Goal: Check status: Check status

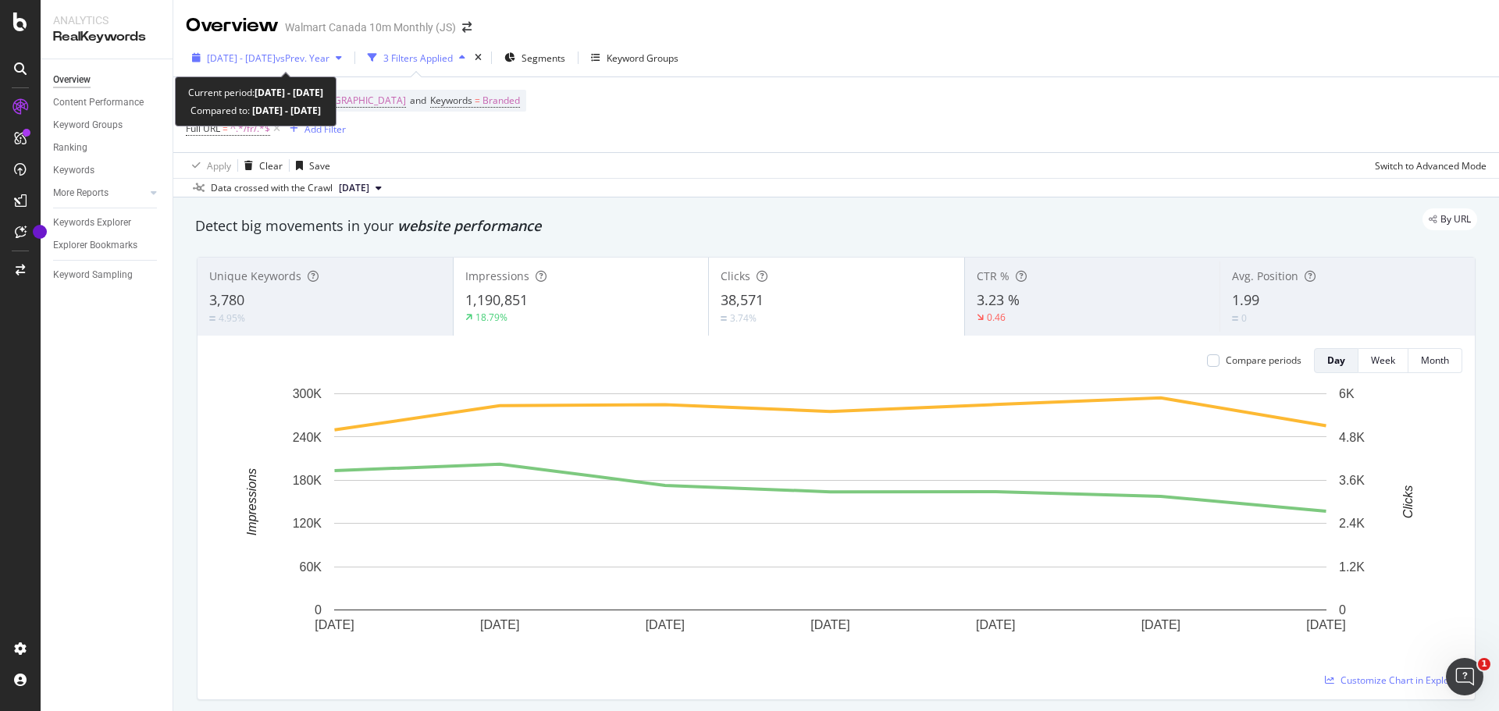
click at [330, 55] on span "vs Prev. Year" at bounding box center [303, 58] width 54 height 13
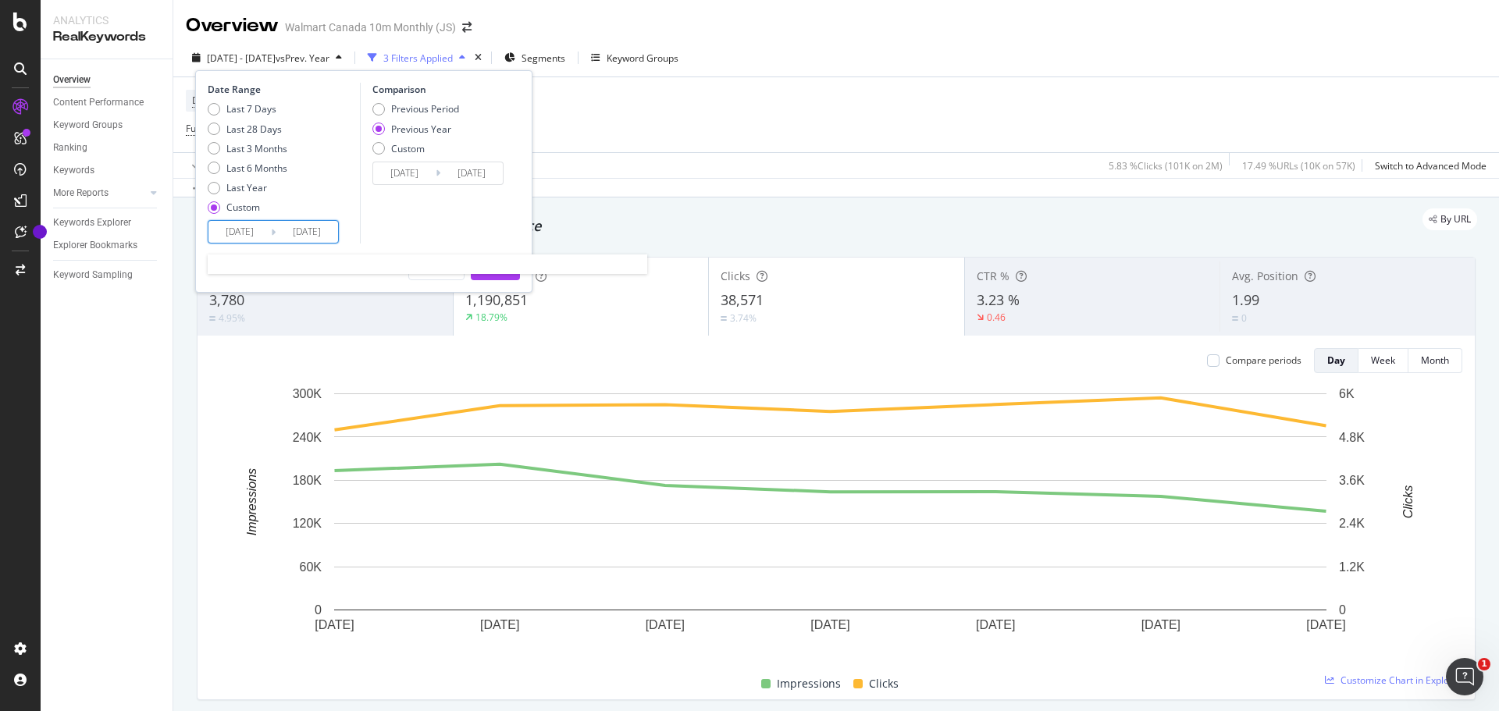
click at [269, 233] on input "[DATE]" at bounding box center [240, 232] width 62 height 22
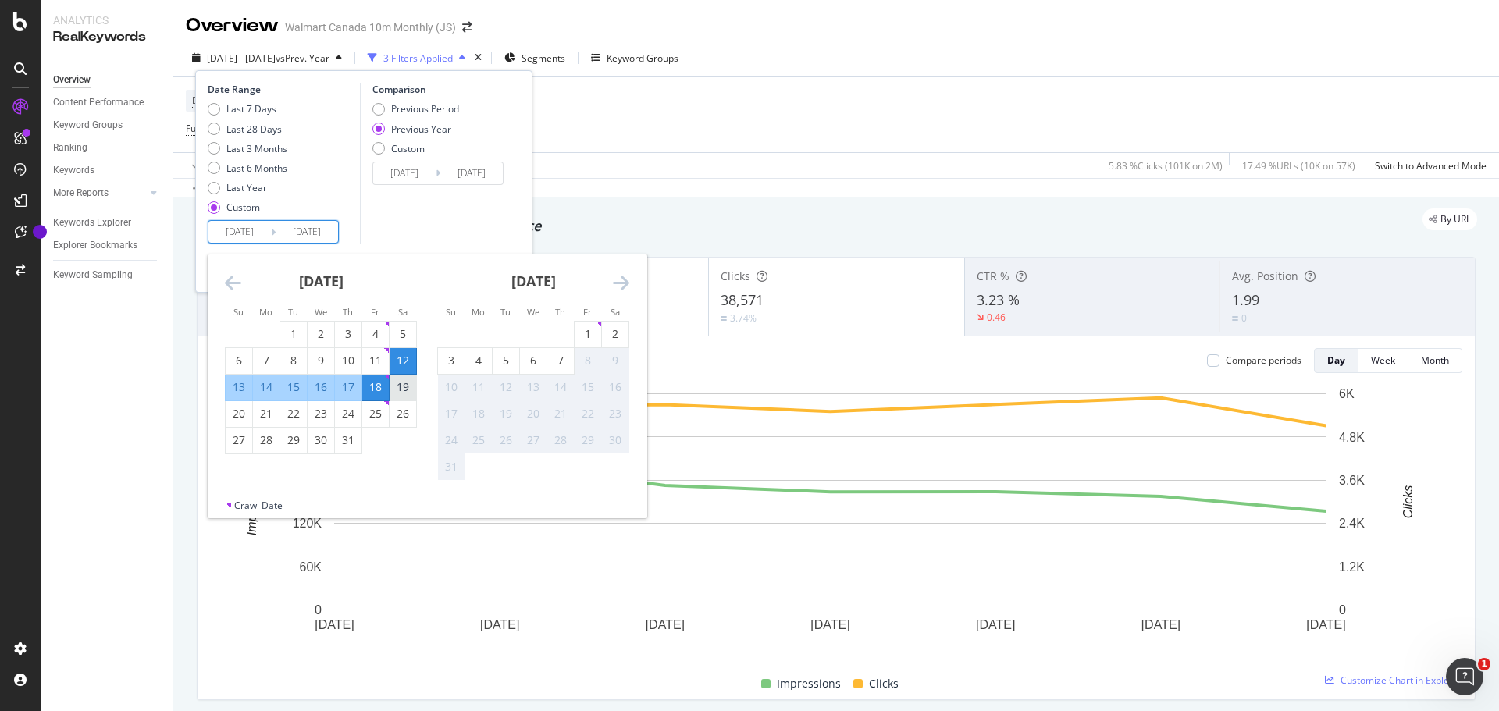
click at [399, 393] on div "19" at bounding box center [403, 388] width 27 height 16
type input "[DATE]"
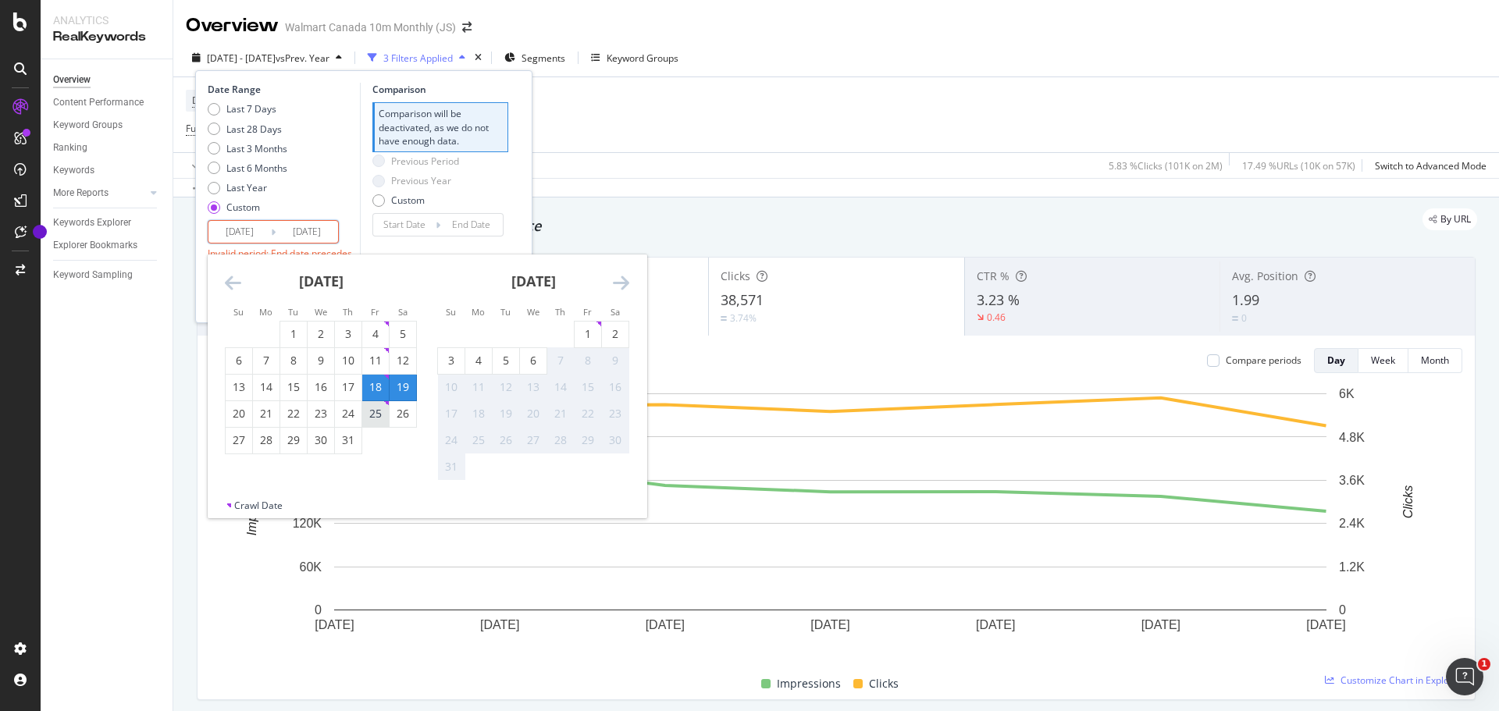
click at [376, 417] on div "25" at bounding box center [375, 414] width 27 height 16
type input "[DATE]"
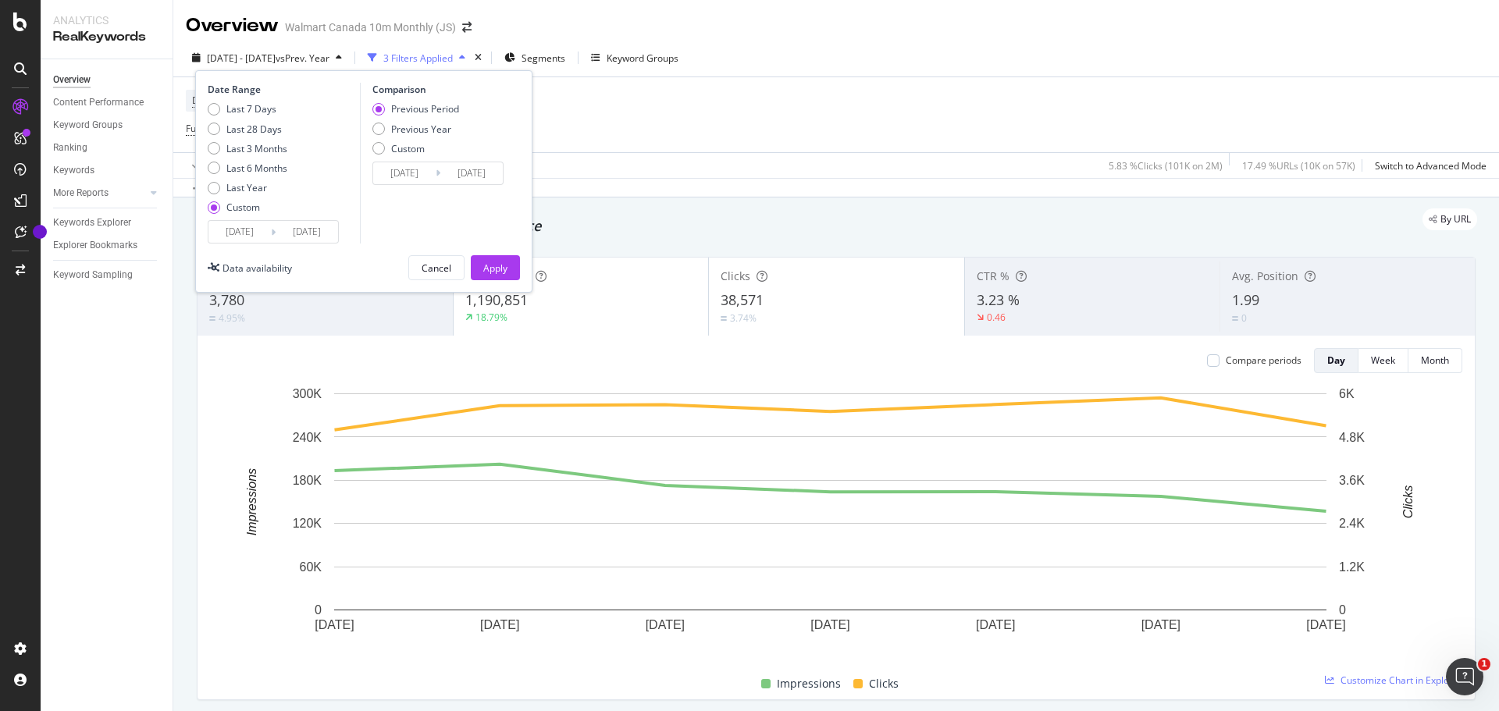
click at [320, 230] on input "[DATE]" at bounding box center [307, 232] width 62 height 22
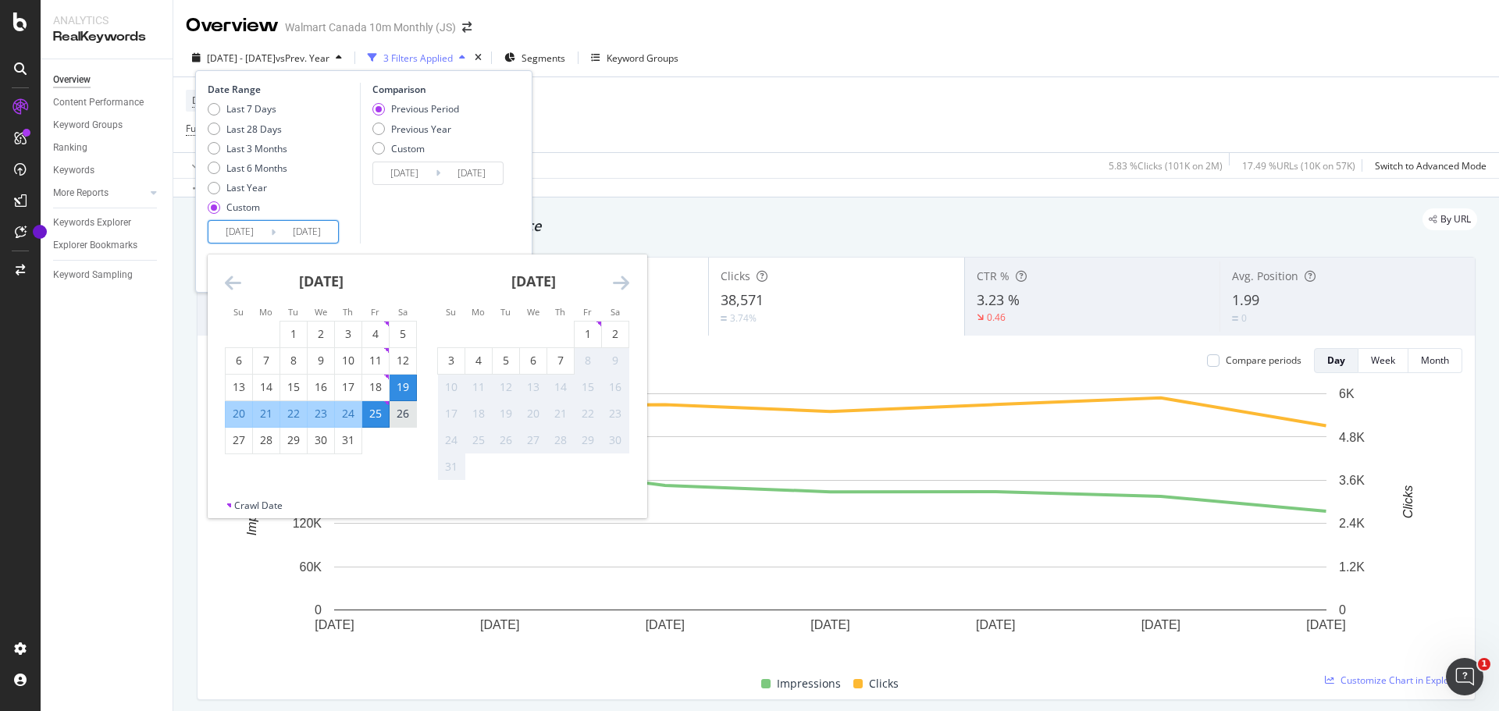
click at [402, 420] on div "26" at bounding box center [403, 414] width 27 height 16
type input "[DATE]"
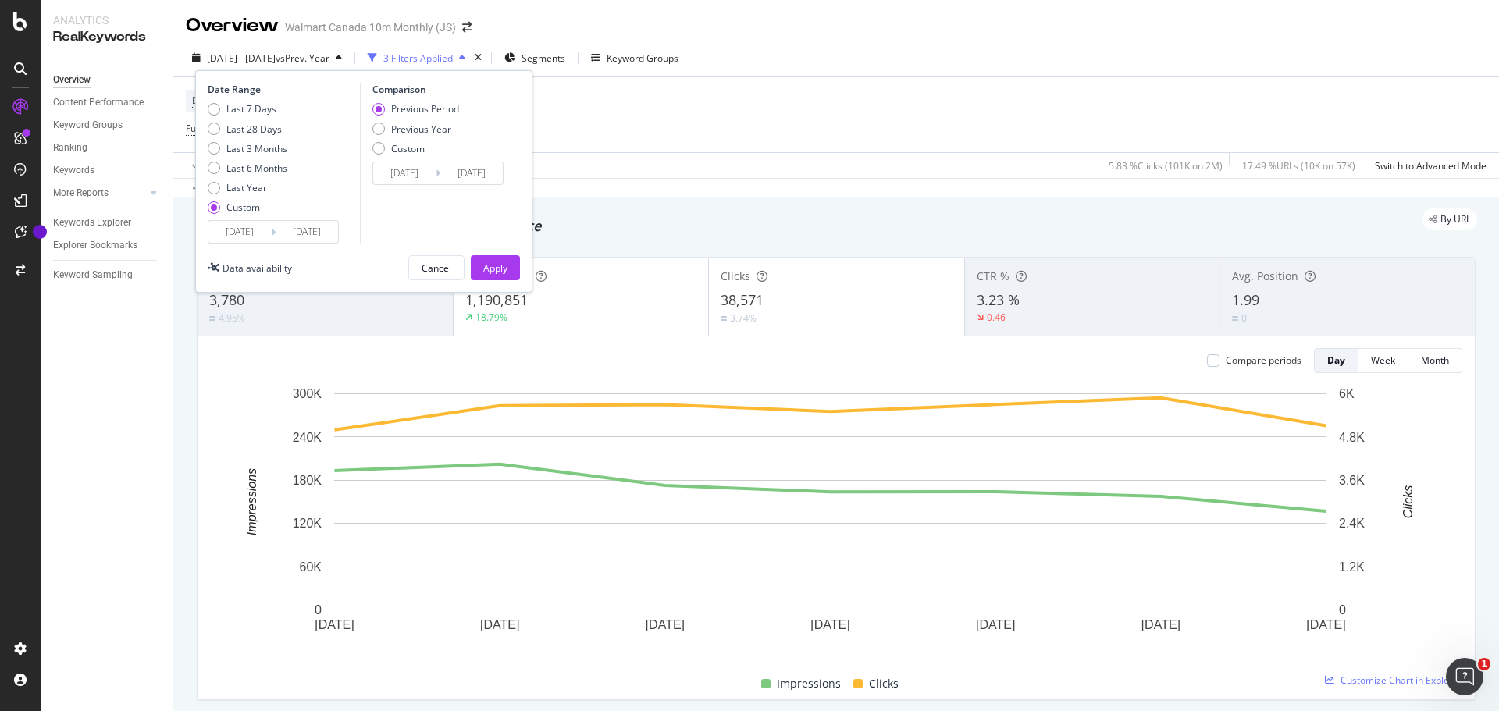
click at [311, 223] on input "[DATE]" at bounding box center [307, 232] width 62 height 22
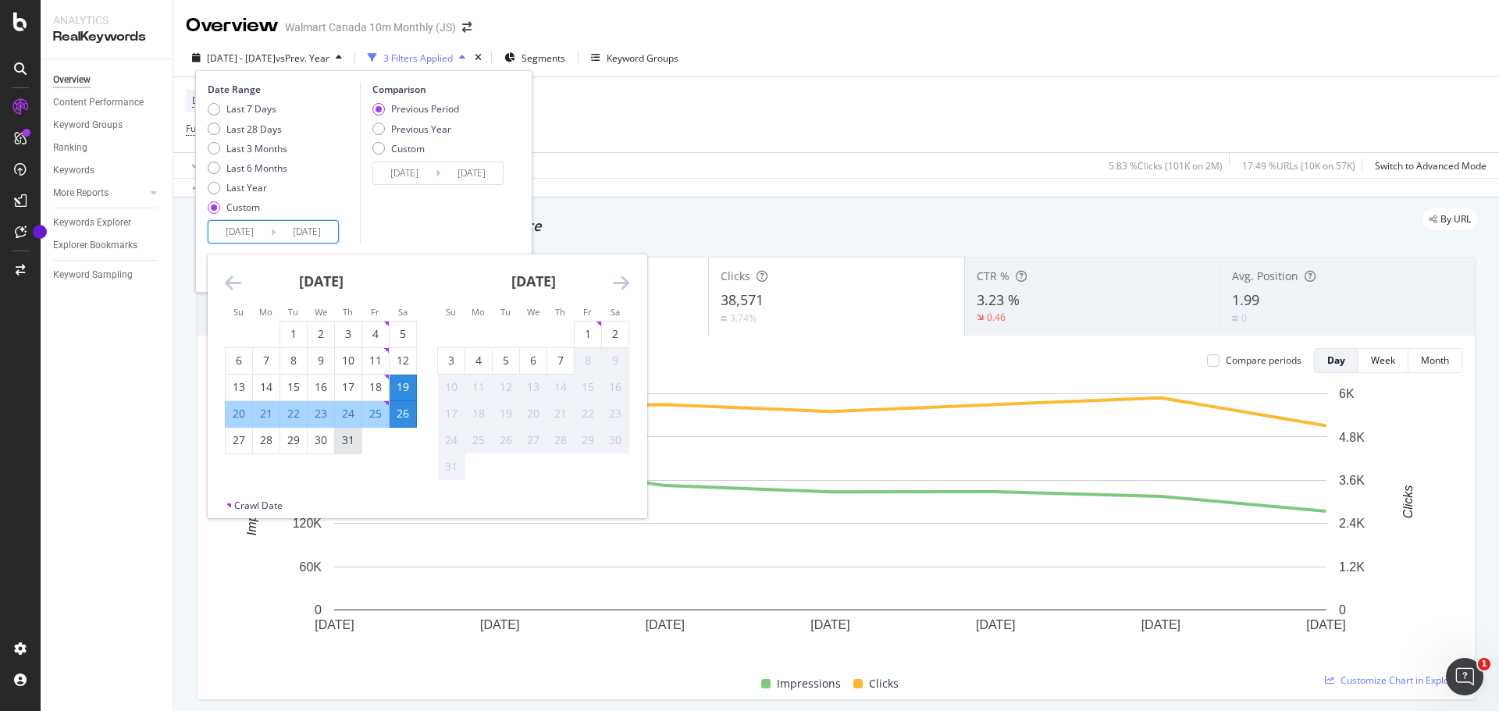
click at [344, 451] on div "31" at bounding box center [348, 441] width 27 height 26
type input "[DATE]"
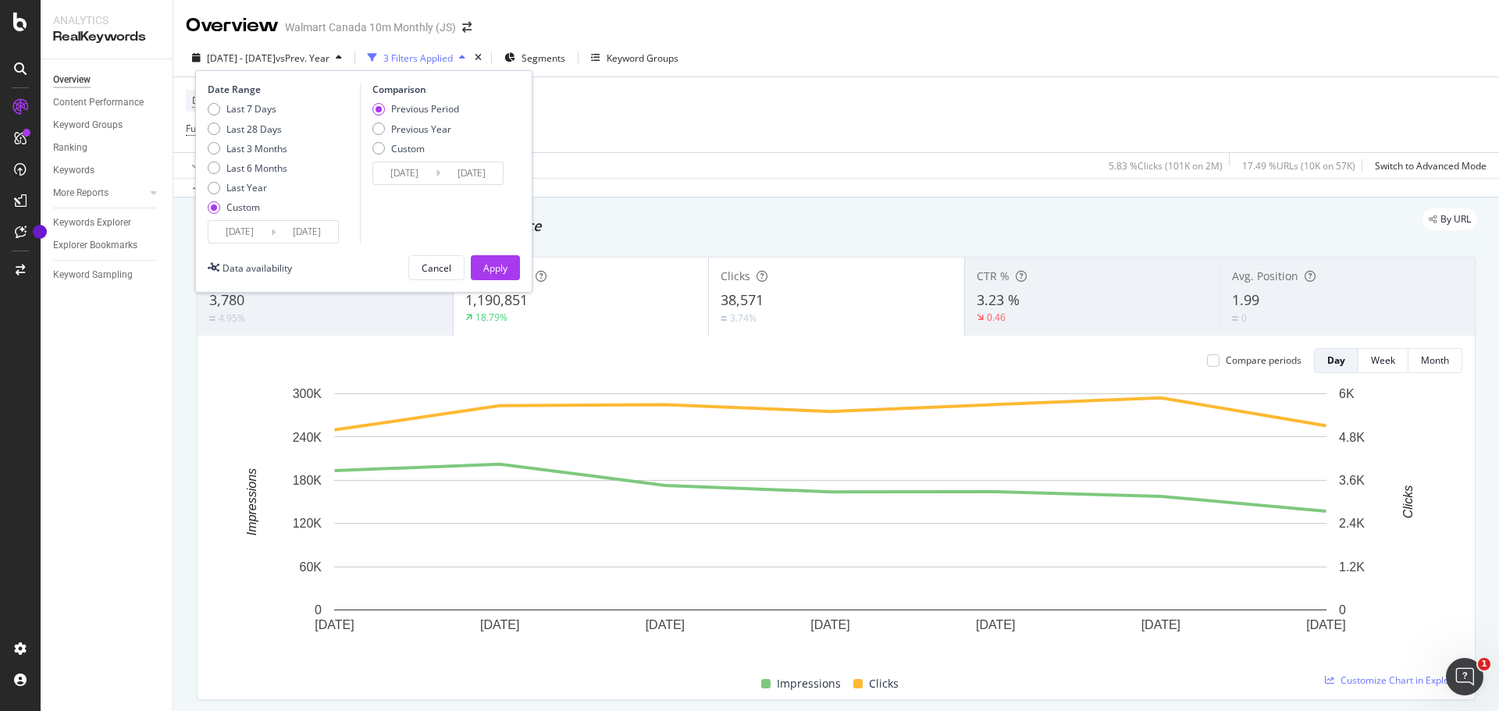
click at [321, 235] on input "[DATE]" at bounding box center [307, 232] width 62 height 22
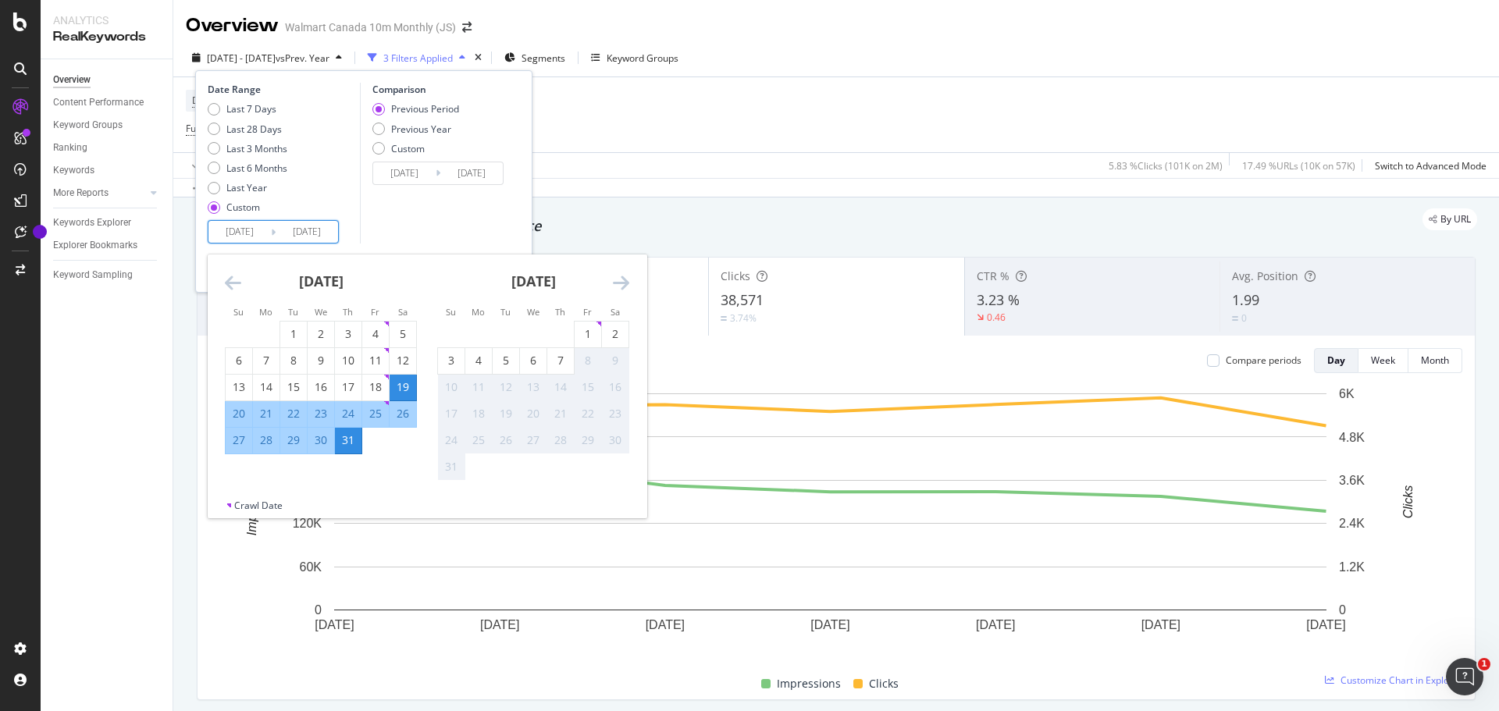
click at [411, 411] on div "26" at bounding box center [403, 414] width 27 height 16
type input "[DATE]"
click at [237, 231] on input "[DATE]" at bounding box center [240, 232] width 62 height 22
click at [406, 418] on div "26" at bounding box center [403, 414] width 27 height 16
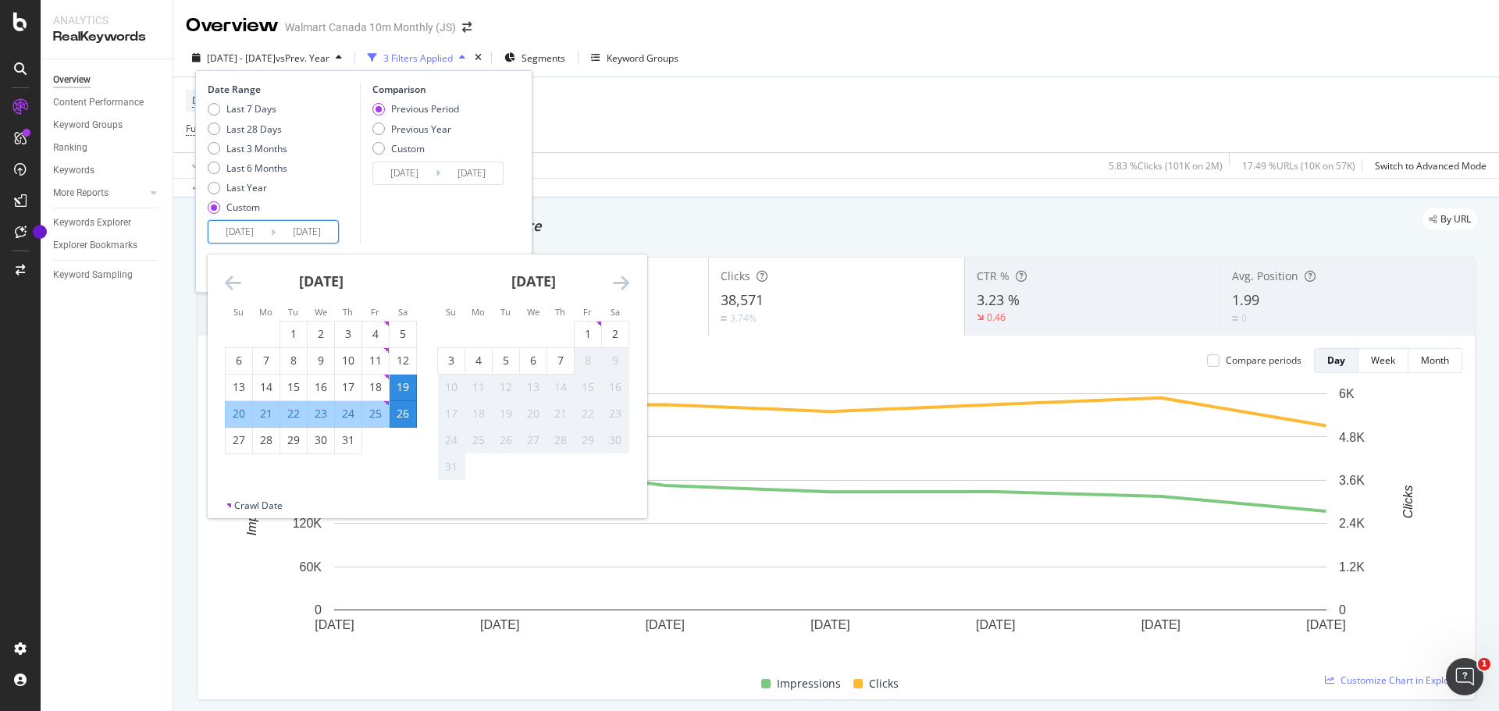
type input "[DATE]"
click at [348, 444] on div "31" at bounding box center [348, 441] width 27 height 16
type input "[DATE]"
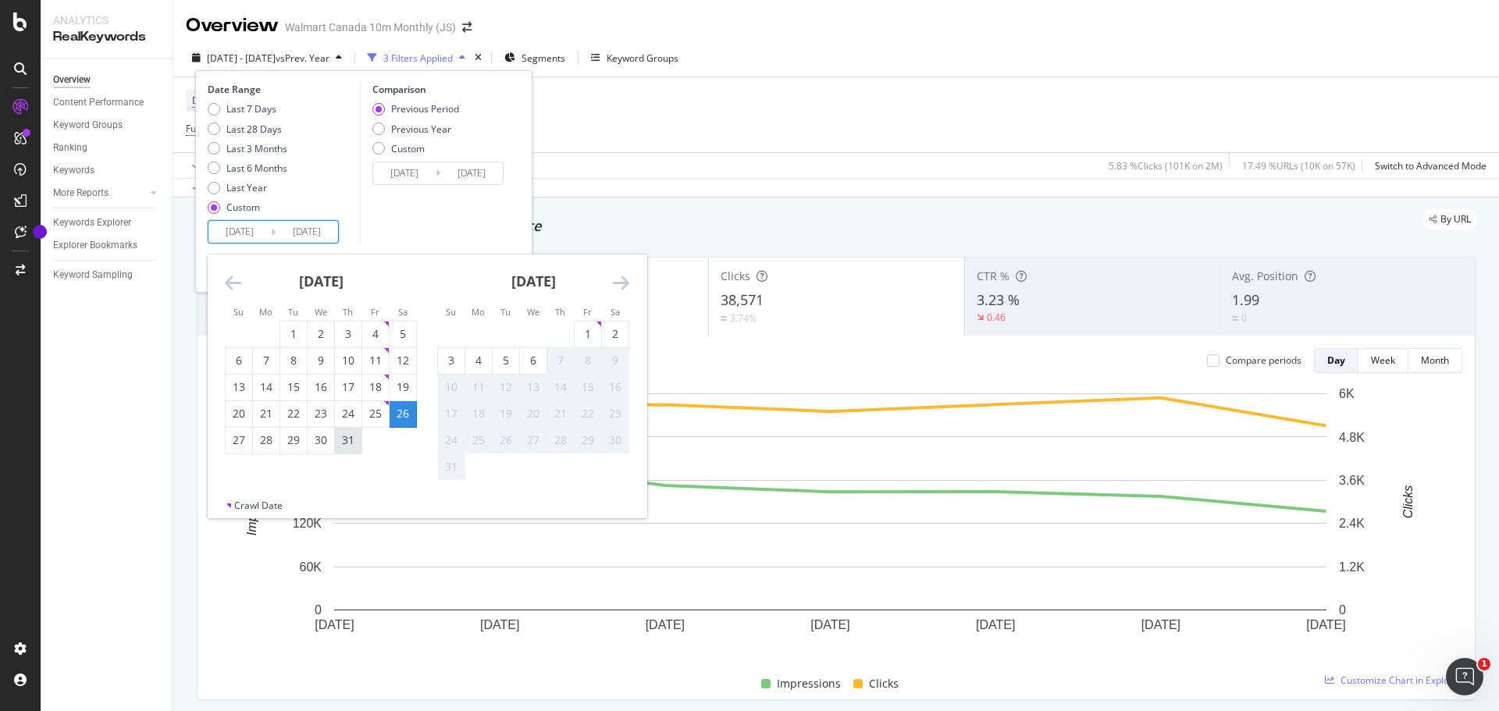
type input "[DATE]"
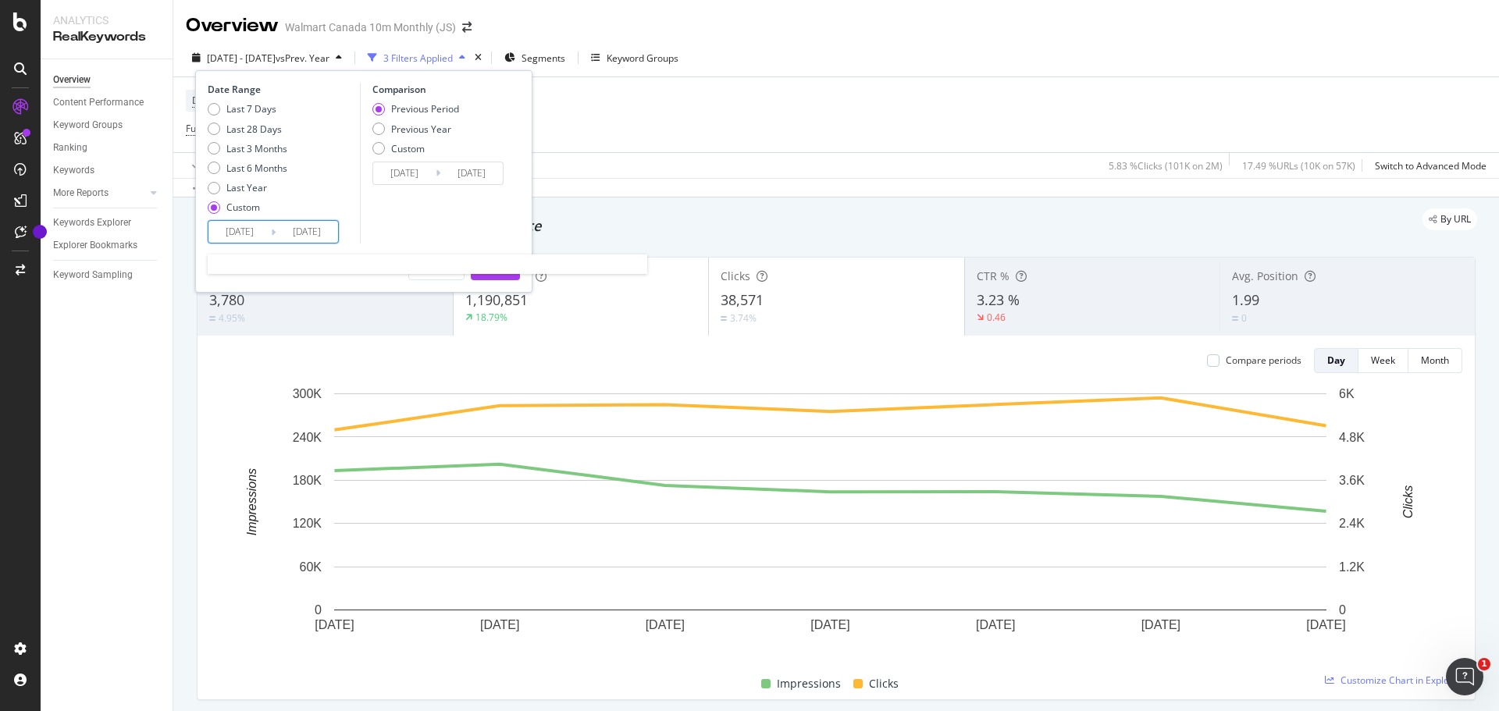
click at [318, 230] on input "[DATE]" at bounding box center [307, 232] width 62 height 22
